Goal: Use online tool/utility: Utilize a website feature to perform a specific function

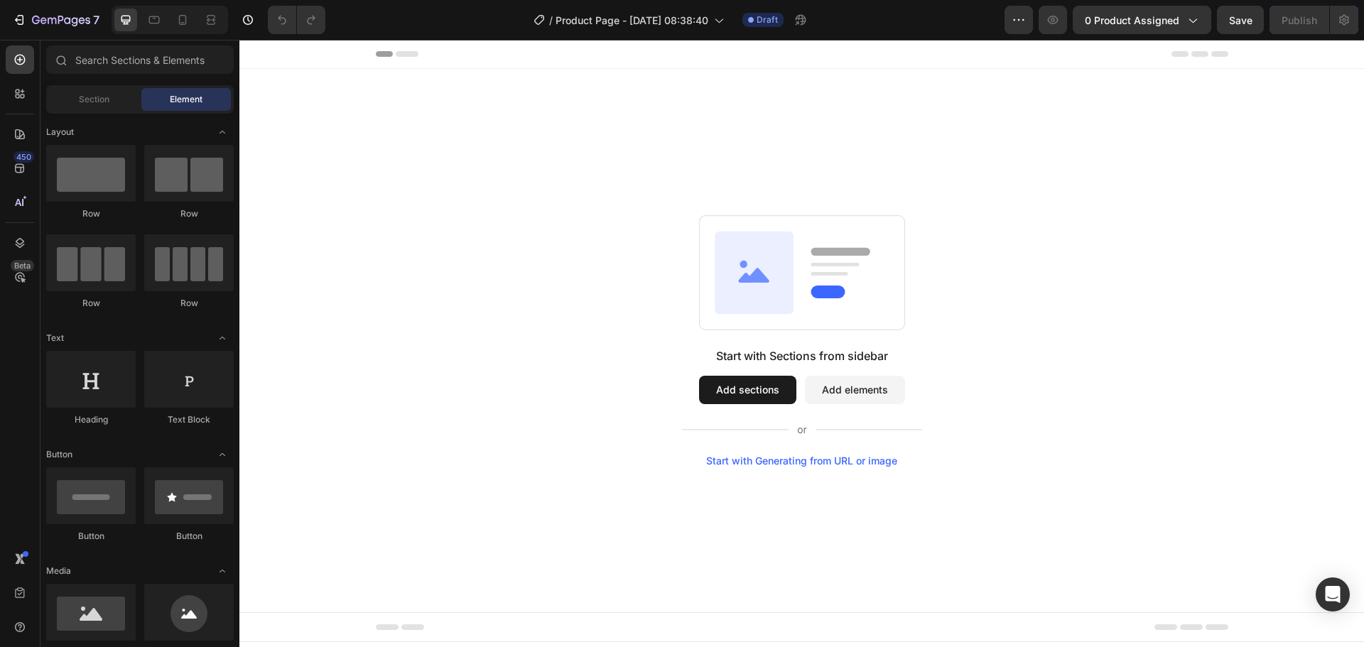
click at [835, 456] on div "Start with Generating from URL or image" at bounding box center [801, 460] width 191 height 11
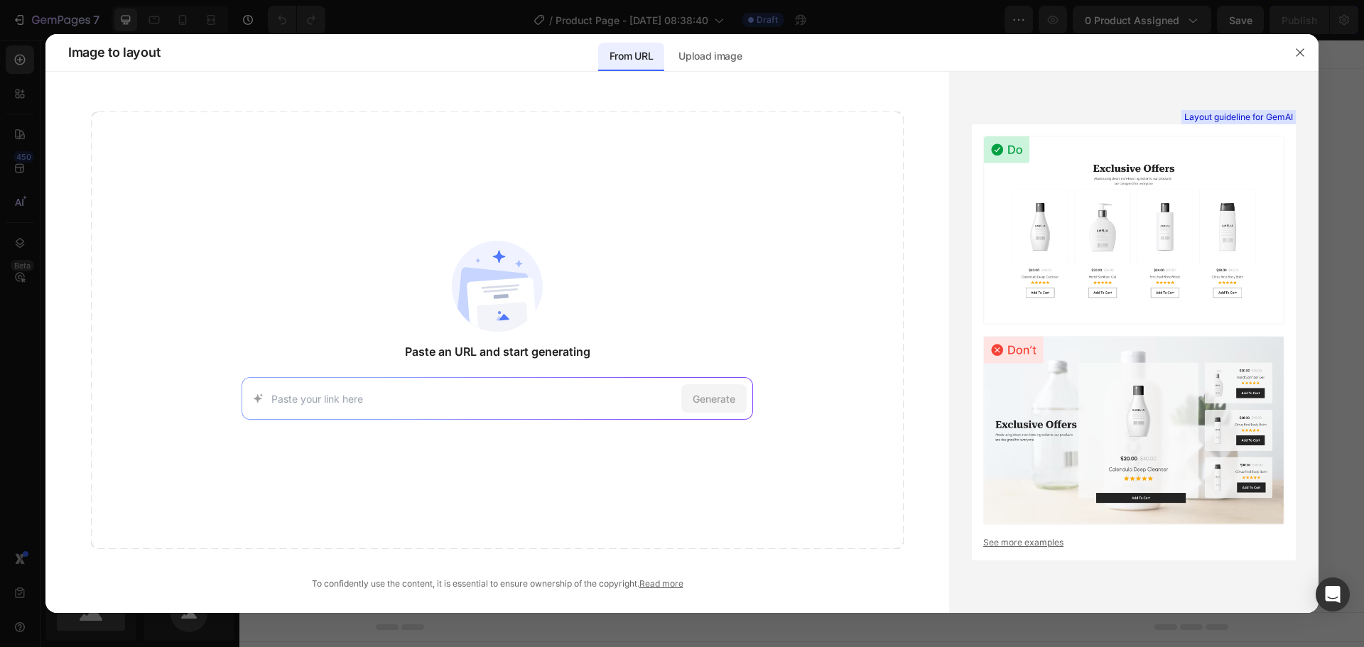
drag, startPoint x: 522, startPoint y: 411, endPoint x: 536, endPoint y: 412, distance: 14.3
click at [532, 412] on div "Generate" at bounding box center [498, 398] width 512 height 43
click at [527, 399] on input at bounding box center [473, 398] width 404 height 15
paste input "https://homb.de/products/homb-kindertrage-rucksack-mit-rueckentrage"
type input "https://homb.de/products/homb-kindertrage-rucksack-mit-rueckentrage"
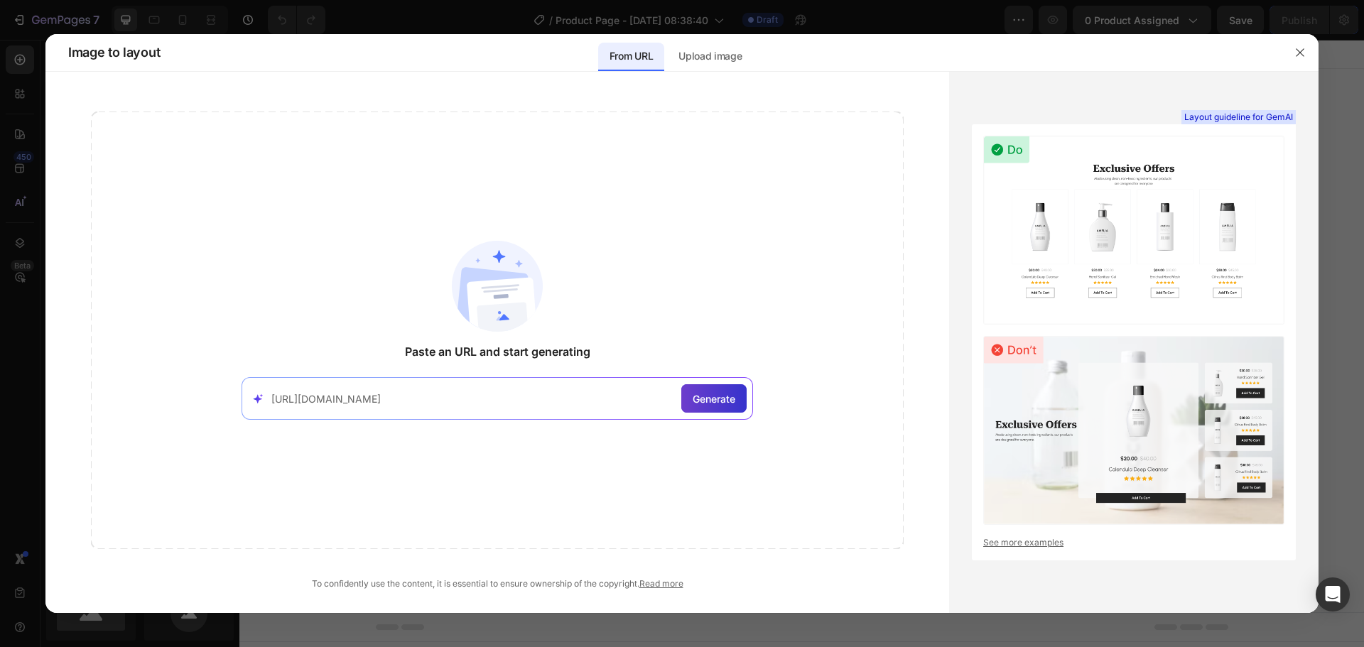
click at [735, 399] on div "Generate" at bounding box center [713, 398] width 65 height 28
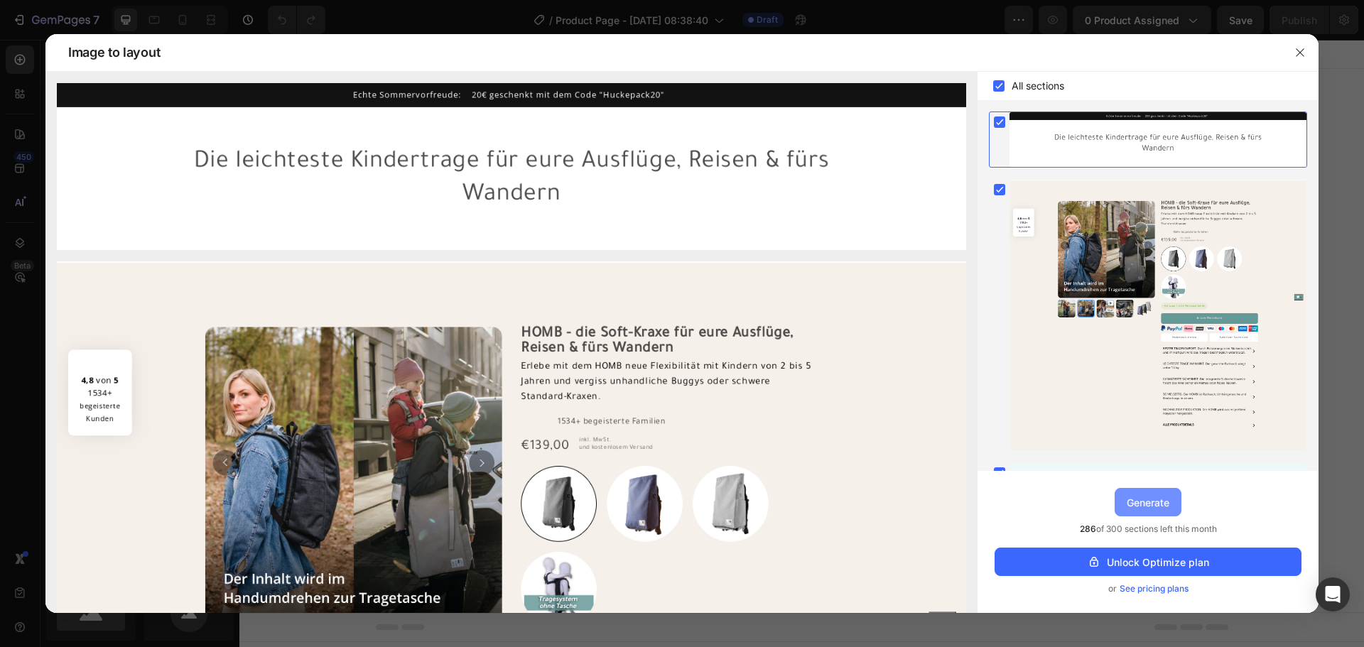
click at [1132, 499] on div "Generate" at bounding box center [1148, 502] width 43 height 15
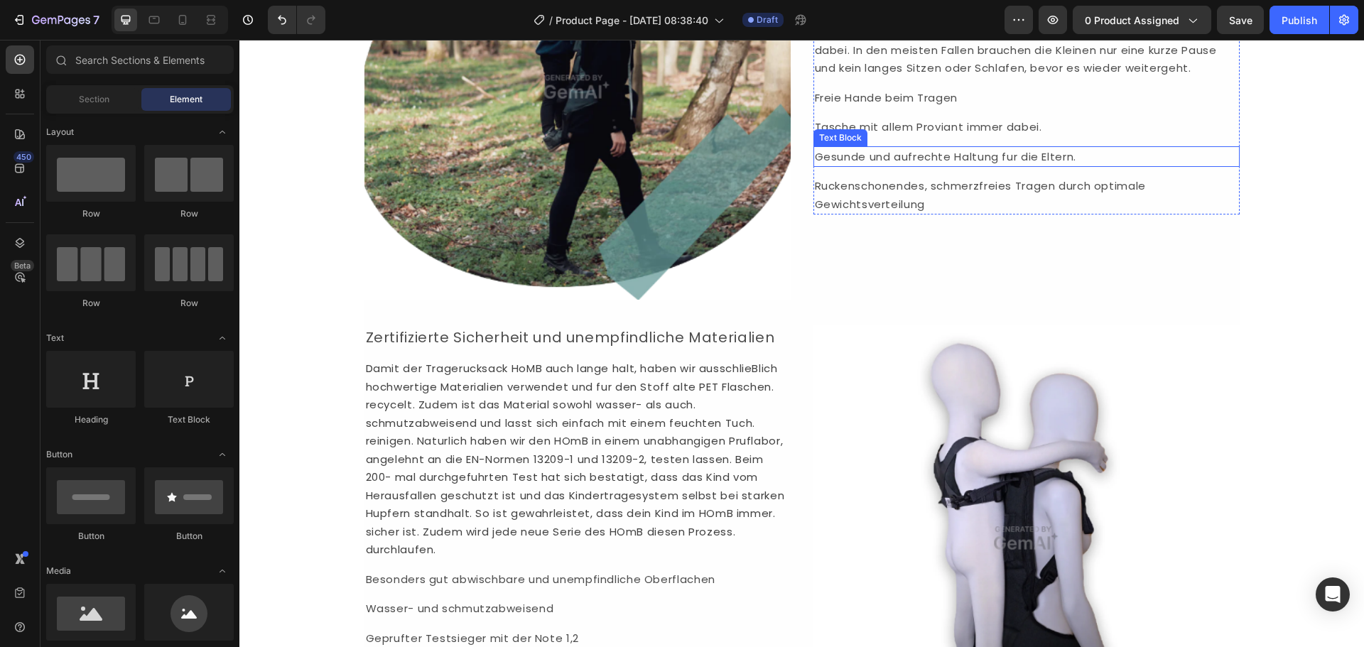
scroll to position [5187, 0]
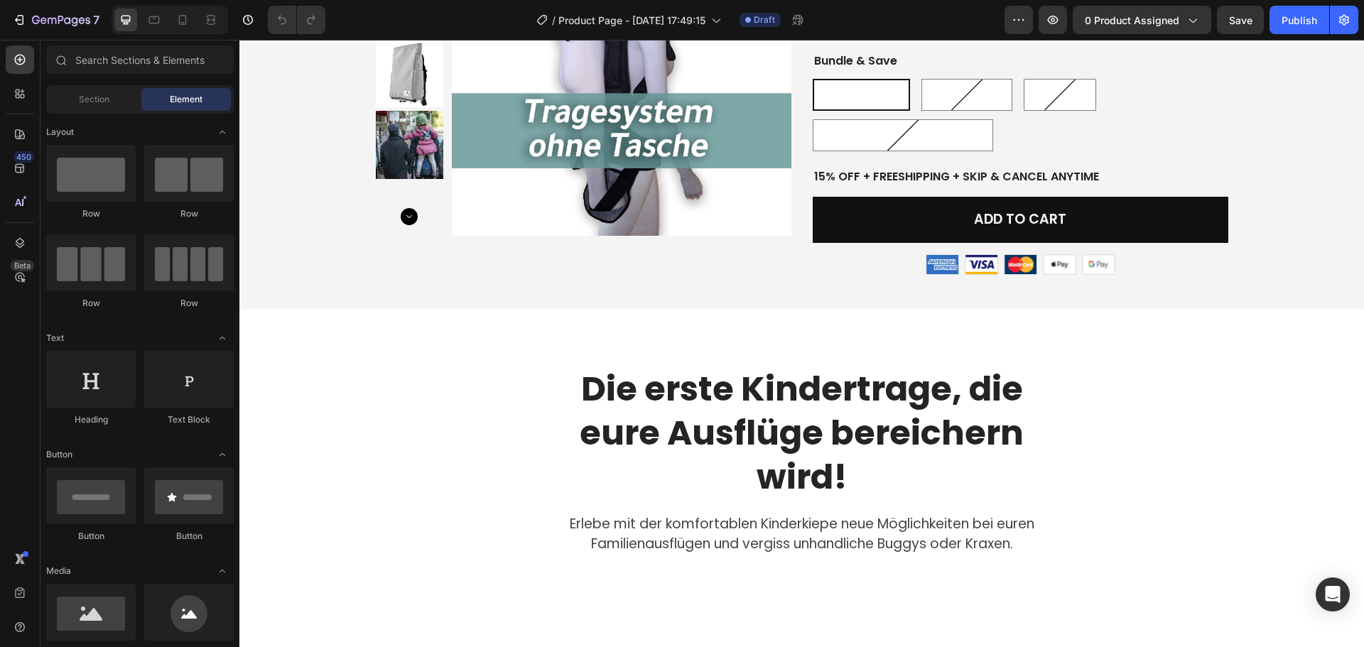
scroll to position [767, 0]
